Goal: Find specific page/section: Find specific page/section

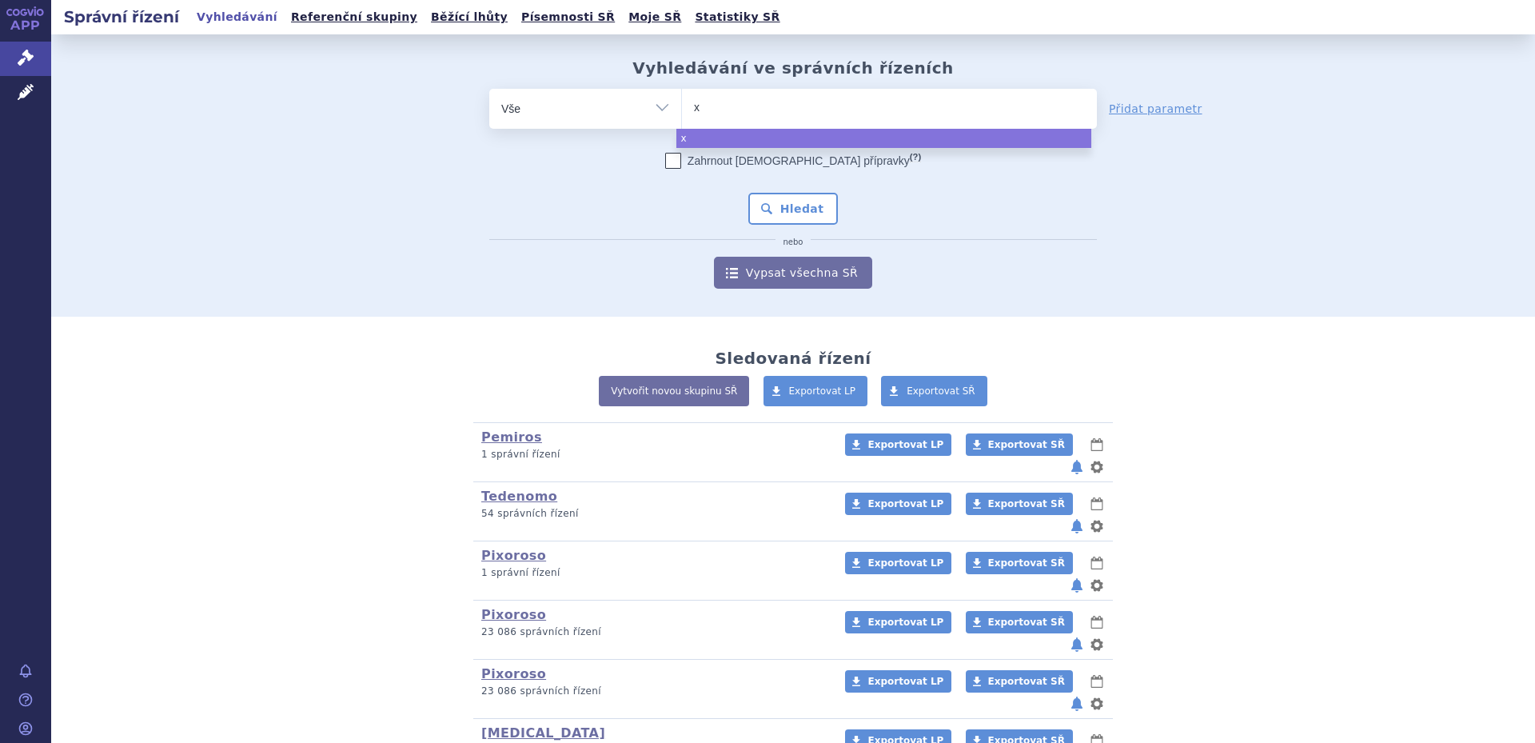
type input "xa"
type input "xar"
type input "xarel"
type input "[MEDICAL_DATA]"
select select "[MEDICAL_DATA]"
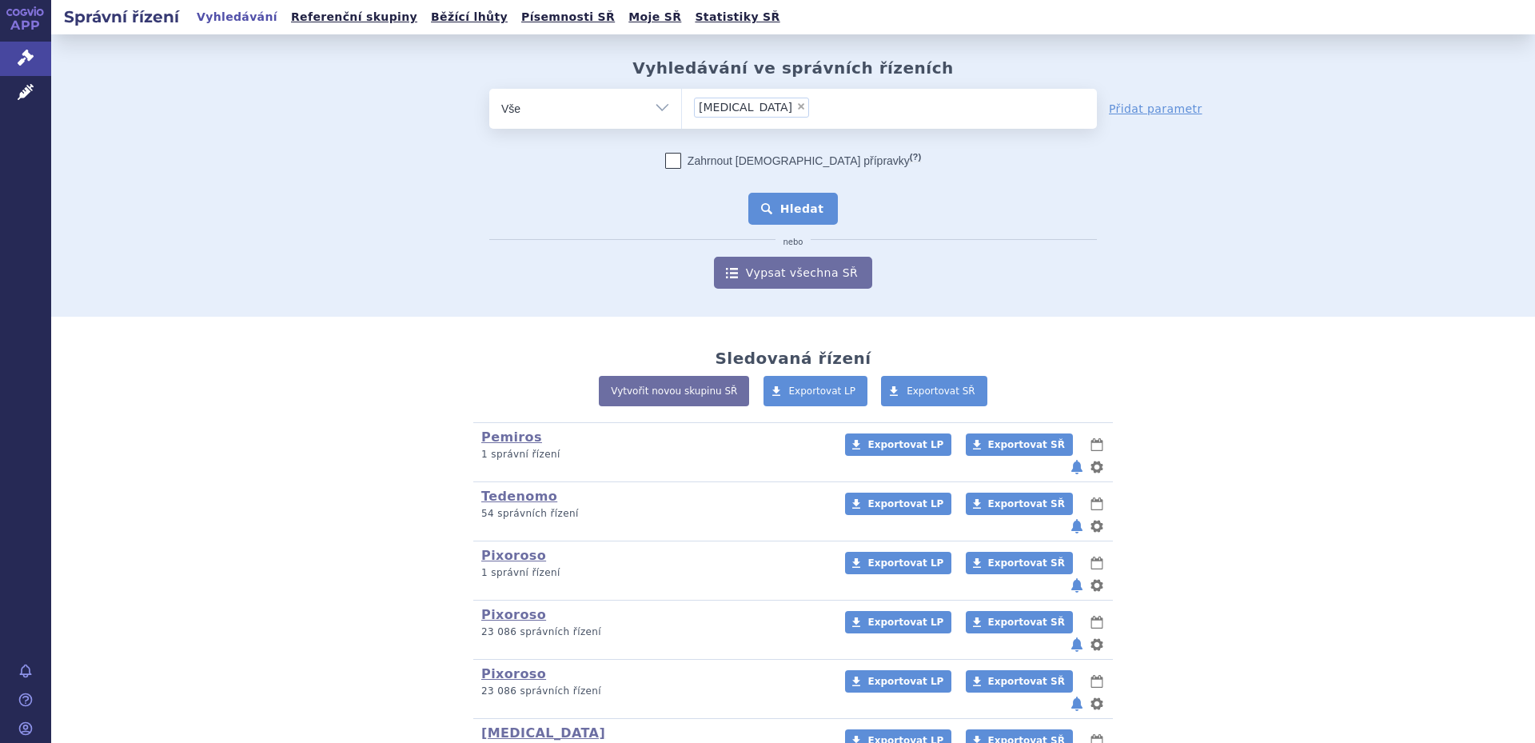
click at [792, 207] on button "Hledat" at bounding box center [793, 209] width 90 height 32
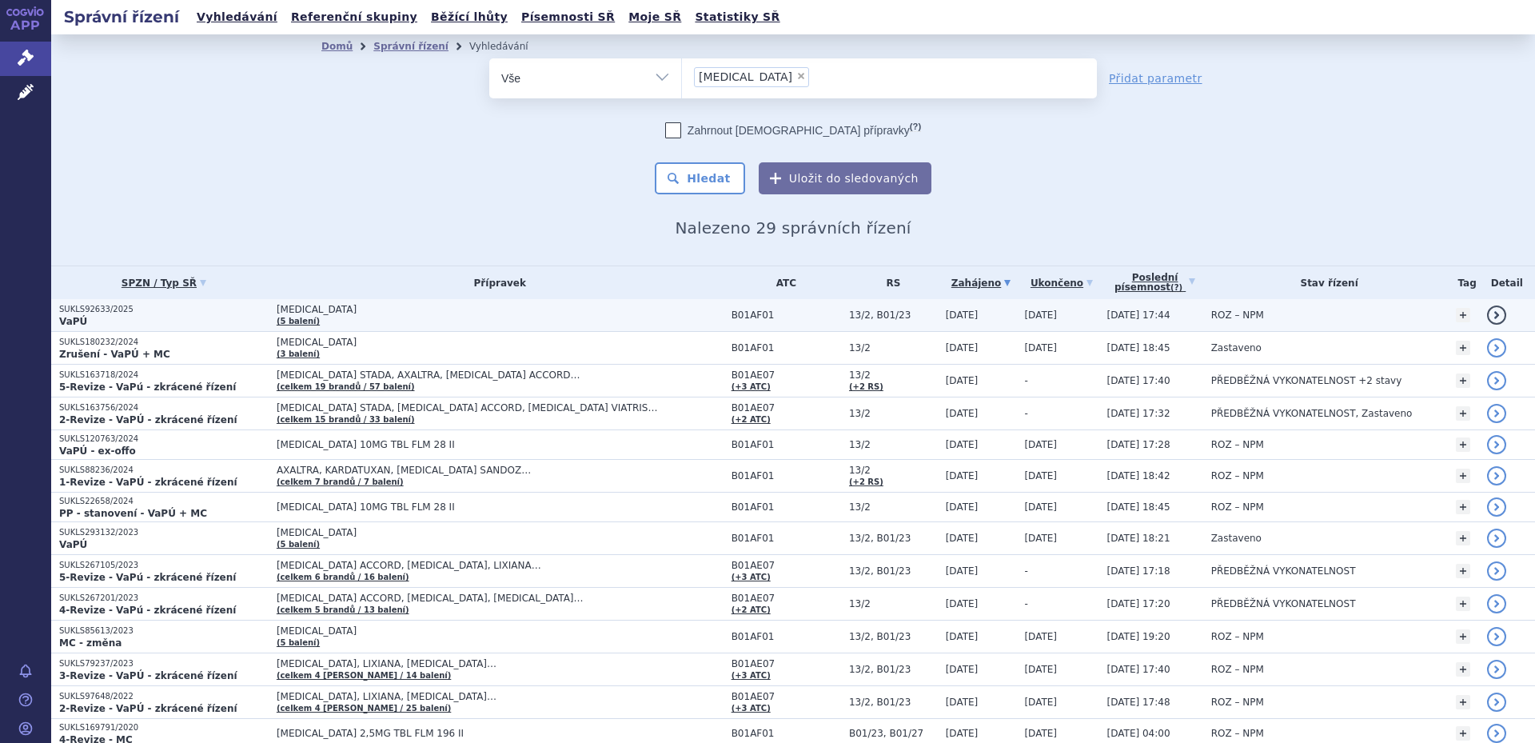
click at [363, 304] on span "[MEDICAL_DATA]" at bounding box center [477, 309] width 400 height 11
